Goal: Task Accomplishment & Management: Complete application form

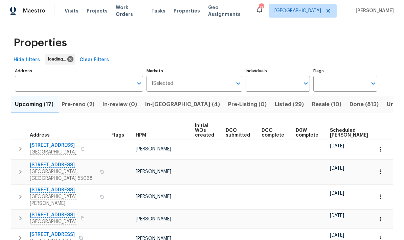
click at [70, 106] on span "Pre-reno (2)" at bounding box center [78, 104] width 33 height 9
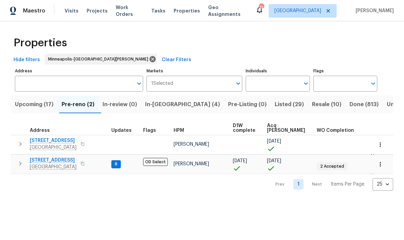
click at [36, 144] on span "5657 144th St W" at bounding box center [53, 140] width 47 height 7
click at [382, 147] on icon "button" at bounding box center [380, 145] width 7 height 7
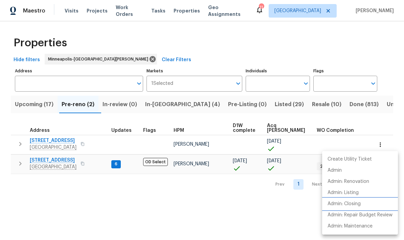
click at [339, 208] on p "Admin: Closing" at bounding box center [344, 204] width 33 height 7
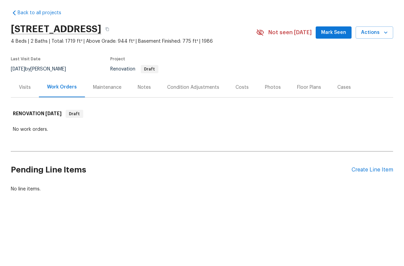
click at [363, 192] on div "Create Line Item" at bounding box center [373, 195] width 42 height 6
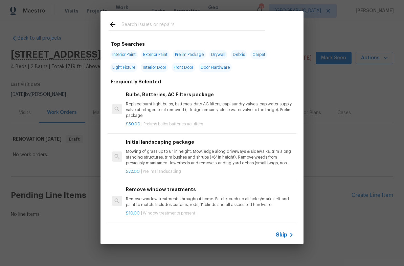
click at [131, 30] on input "text" at bounding box center [194, 25] width 144 height 10
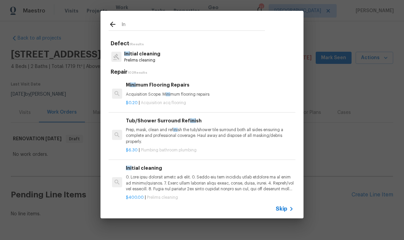
type input "I"
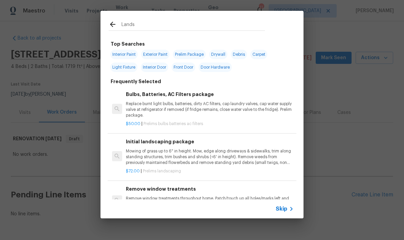
type input "Landsc"
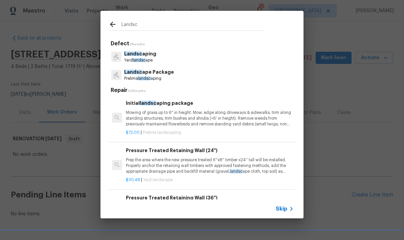
click at [129, 72] on span "Landsc" at bounding box center [133, 72] width 18 height 5
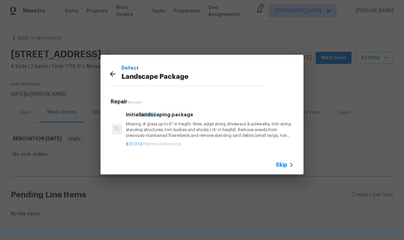
click at [158, 118] on h6 "Initial landsc aping package" at bounding box center [210, 114] width 168 height 7
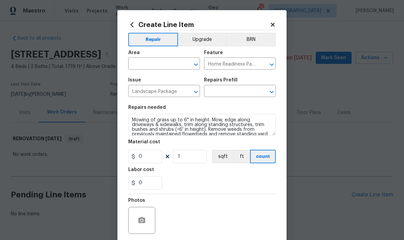
type input "Initial landscaping package $72.00"
type input "72"
click at [141, 58] on div "Area" at bounding box center [164, 54] width 72 height 9
click at [137, 65] on input "text" at bounding box center [154, 64] width 53 height 10
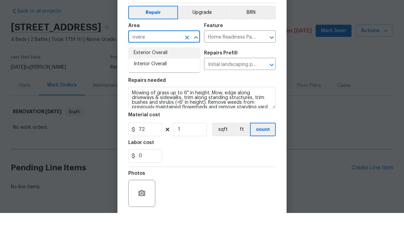
click at [138, 74] on li "Exterior Overall" at bounding box center [164, 79] width 72 height 11
type input "Exterior Overall"
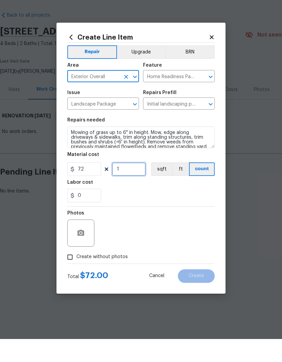
click at [127, 186] on input "1" at bounding box center [129, 193] width 34 height 14
type input "2"
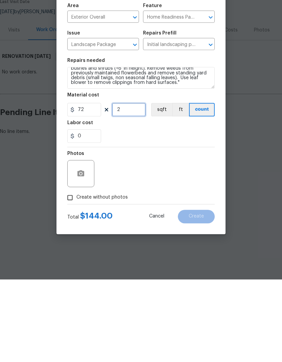
scroll to position [14, 0]
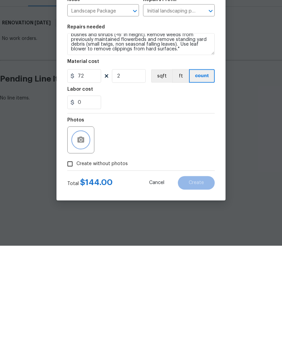
click at [77, 252] on icon "button" at bounding box center [81, 256] width 8 height 8
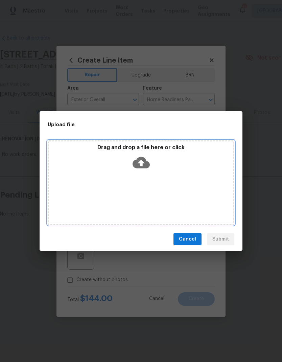
click at [144, 184] on div "Drag and drop a file here or click" at bounding box center [141, 183] width 187 height 85
click at [93, 182] on div "Drag and drop a file here or click" at bounding box center [141, 183] width 187 height 85
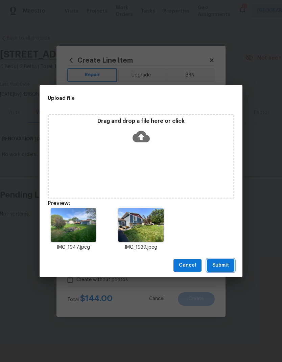
click at [219, 265] on span "Submit" at bounding box center [221, 265] width 17 height 8
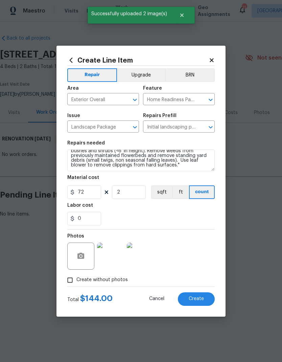
click at [197, 265] on span "Create" at bounding box center [196, 299] width 15 height 5
type input "0"
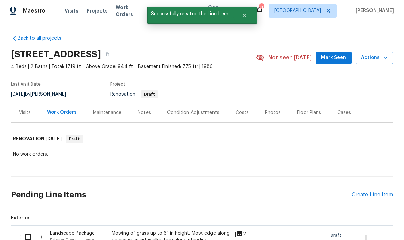
click at [359, 197] on div "Create Line Item" at bounding box center [373, 195] width 42 height 6
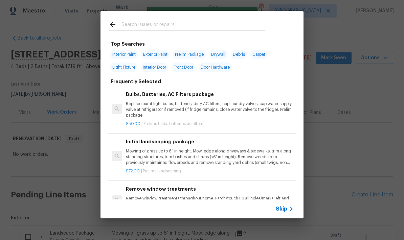
click at [129, 26] on input "text" at bounding box center [194, 25] width 144 height 10
type input "Dead"
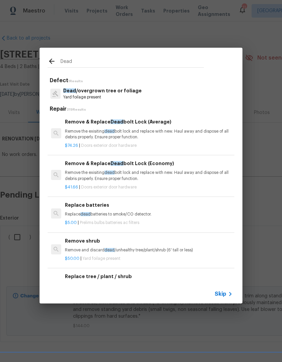
click at [76, 95] on p "Yard foilage present" at bounding box center [102, 97] width 79 height 6
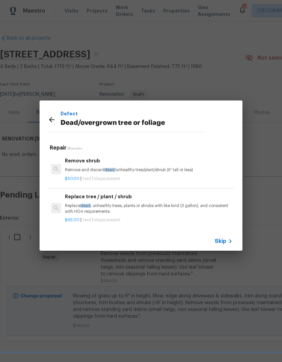
click at [49, 119] on icon at bounding box center [52, 120] width 8 height 8
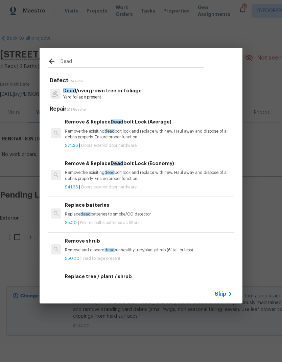
click at [80, 65] on input "Dead" at bounding box center [133, 62] width 144 height 10
type input "D"
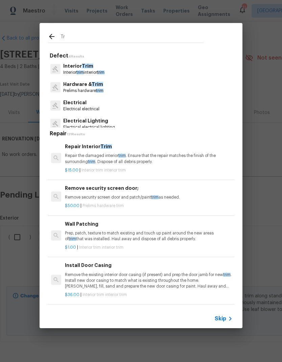
type input "T"
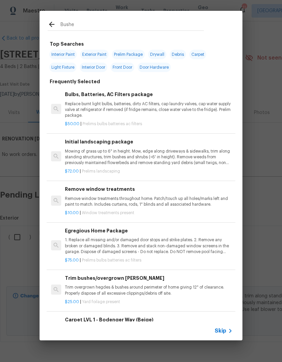
type input "Bushes"
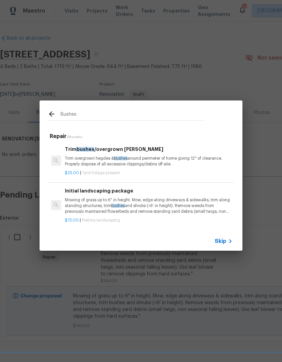
click at [94, 155] on div "Trim bushes /overgrown hedges Trim overgrown hegdes & bushes around perimeter o…" at bounding box center [149, 157] width 168 height 22
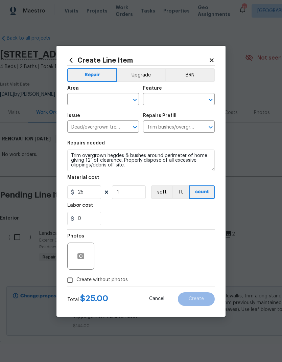
click at [75, 99] on input "text" at bounding box center [93, 100] width 53 height 10
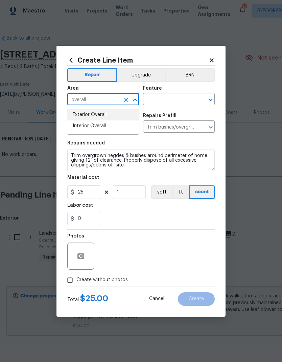
click at [76, 117] on li "Exterior Overall" at bounding box center [103, 114] width 72 height 11
type input "Exterior Overall"
click at [154, 98] on input "text" at bounding box center [169, 100] width 53 height 10
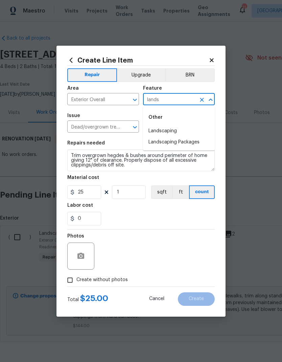
click at [153, 130] on li "Landscaping" at bounding box center [179, 131] width 72 height 11
type input "Landscaping"
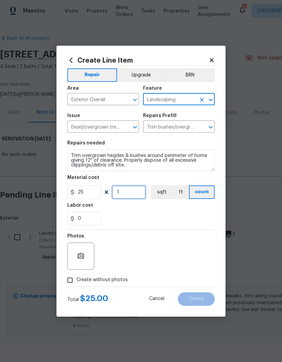
click at [129, 193] on input "1" at bounding box center [129, 193] width 34 height 14
type input "4"
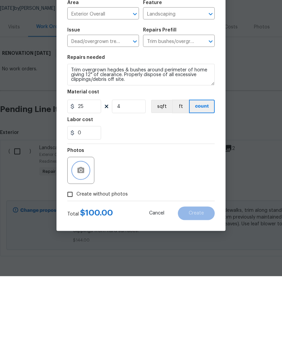
click at [77, 248] on button "button" at bounding box center [81, 256] width 16 height 16
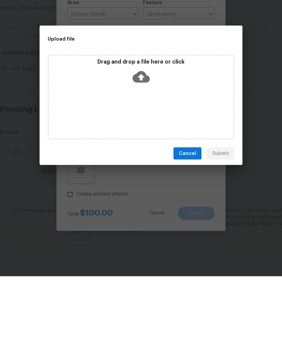
scroll to position [26, 0]
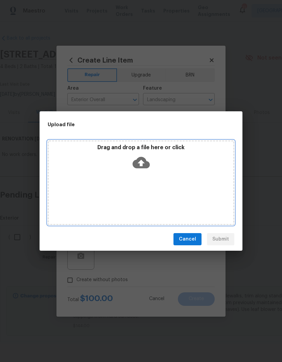
click at [120, 188] on div "Drag and drop a file here or click" at bounding box center [141, 183] width 187 height 85
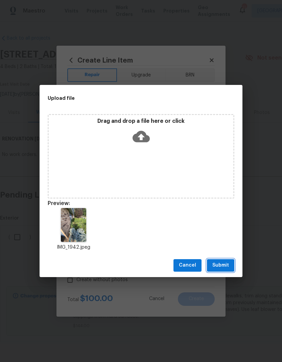
click at [220, 264] on span "Submit" at bounding box center [221, 265] width 17 height 8
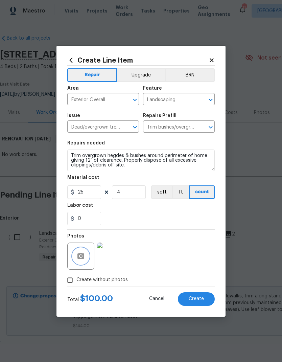
click at [80, 256] on icon "button" at bounding box center [81, 256] width 7 height 6
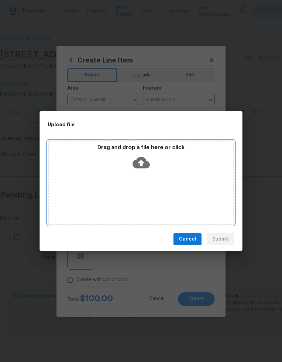
click at [96, 187] on div "Drag and drop a file here or click" at bounding box center [141, 183] width 187 height 85
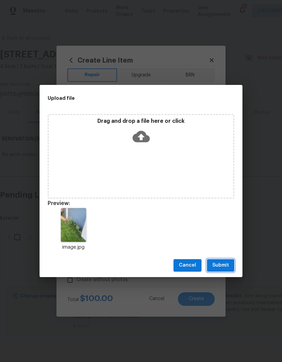
click at [218, 268] on span "Submit" at bounding box center [221, 265] width 17 height 8
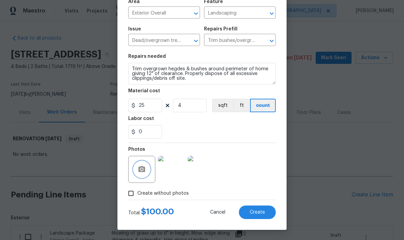
scroll to position [52, 0]
click at [137, 172] on button "button" at bounding box center [142, 169] width 16 height 16
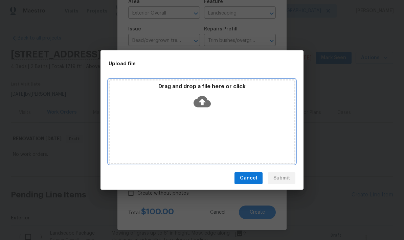
click at [217, 127] on div "Drag and drop a file here or click" at bounding box center [202, 122] width 187 height 85
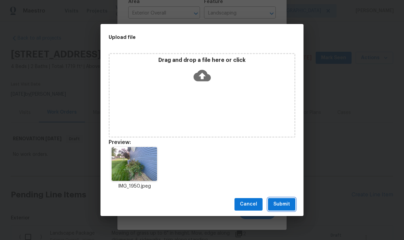
click at [282, 208] on span "Submit" at bounding box center [282, 204] width 17 height 8
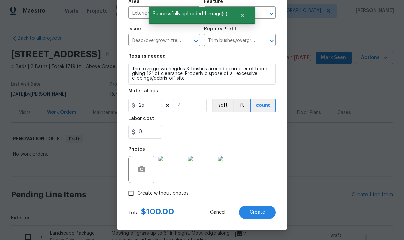
click at [257, 214] on span "Create" at bounding box center [257, 212] width 15 height 5
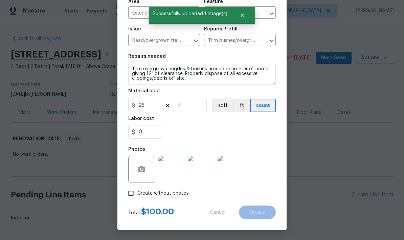
type input "0"
